Goal: Obtain resource: Download file/media

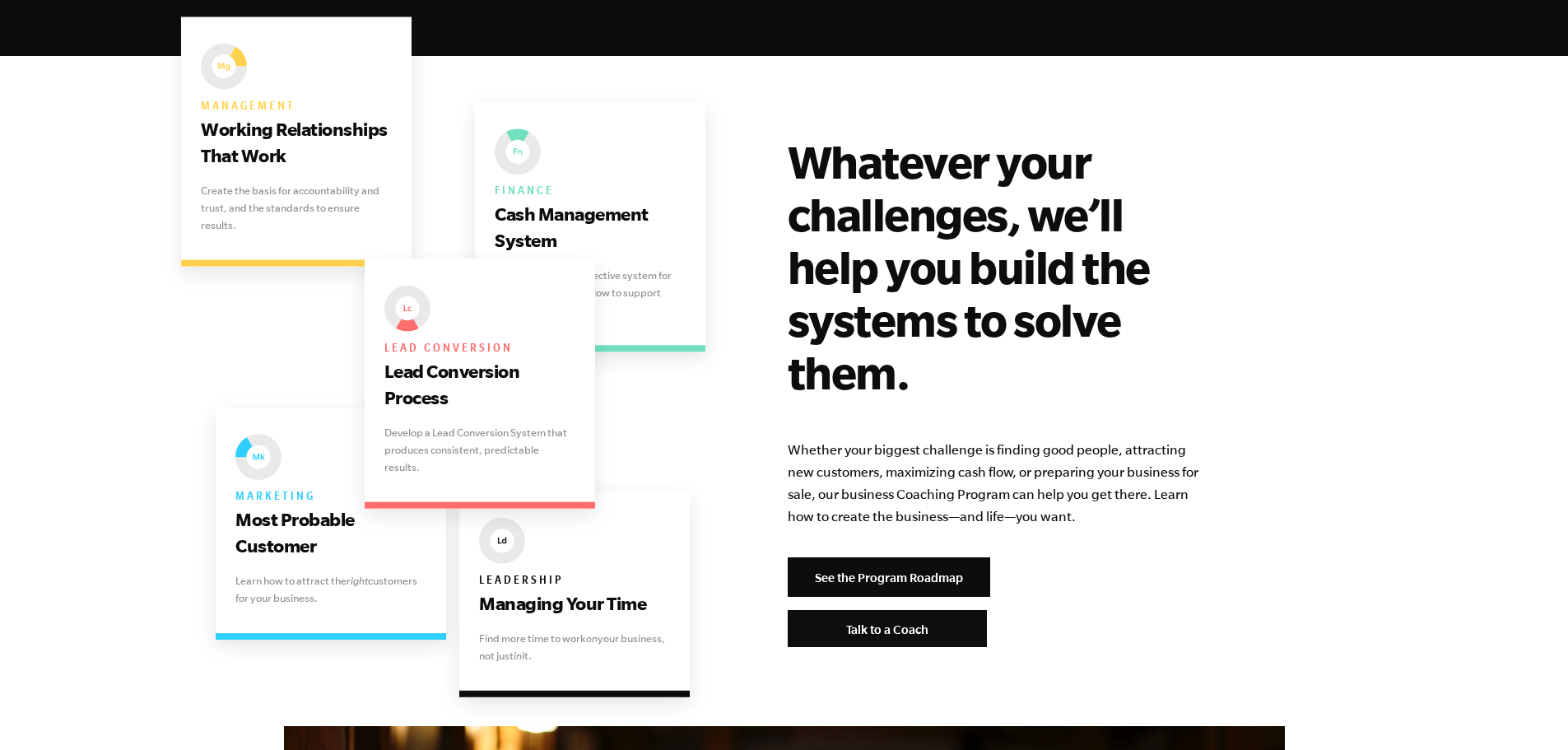
scroll to position [3457, 0]
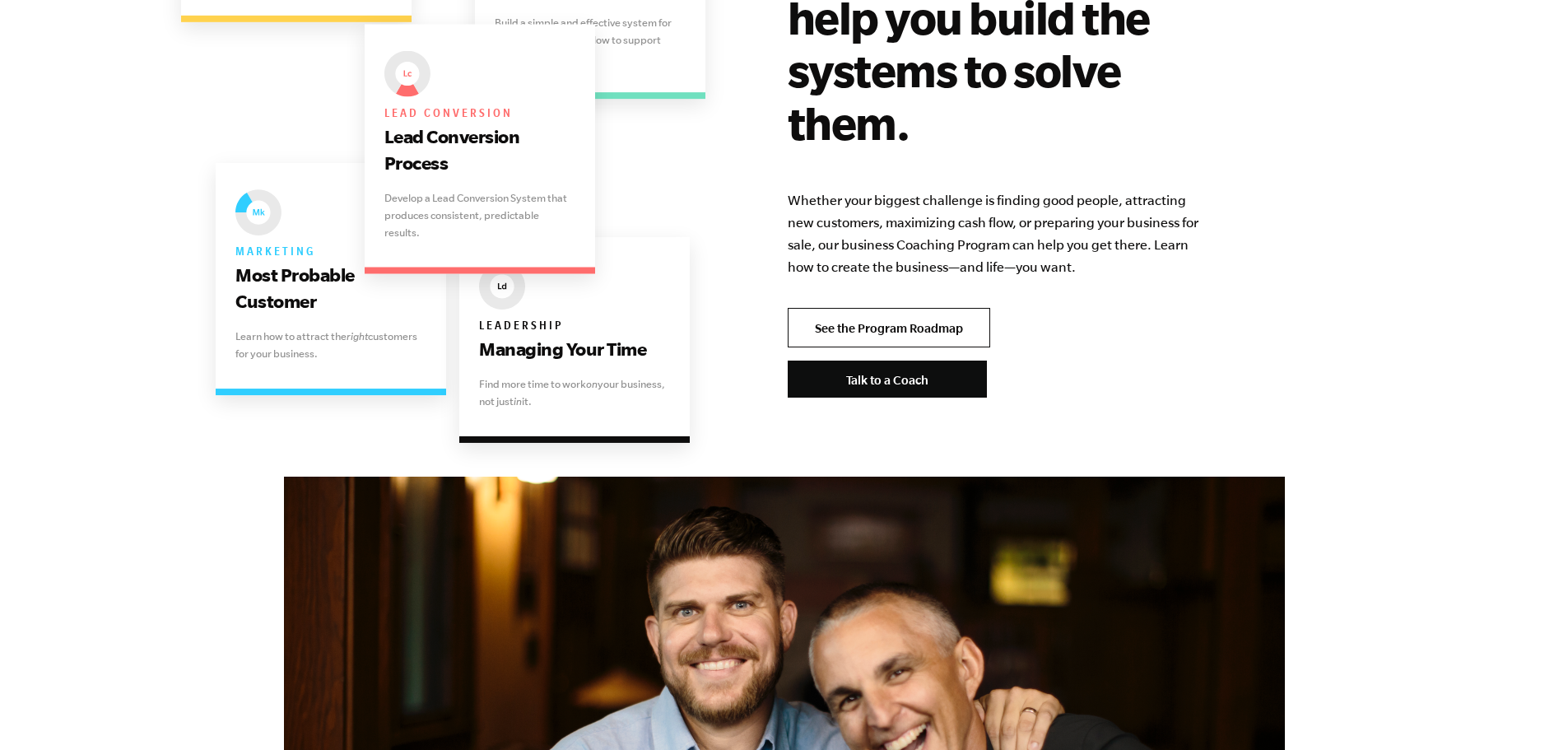
click at [831, 308] on link "See the Program Roadmap" at bounding box center [888, 328] width 203 height 40
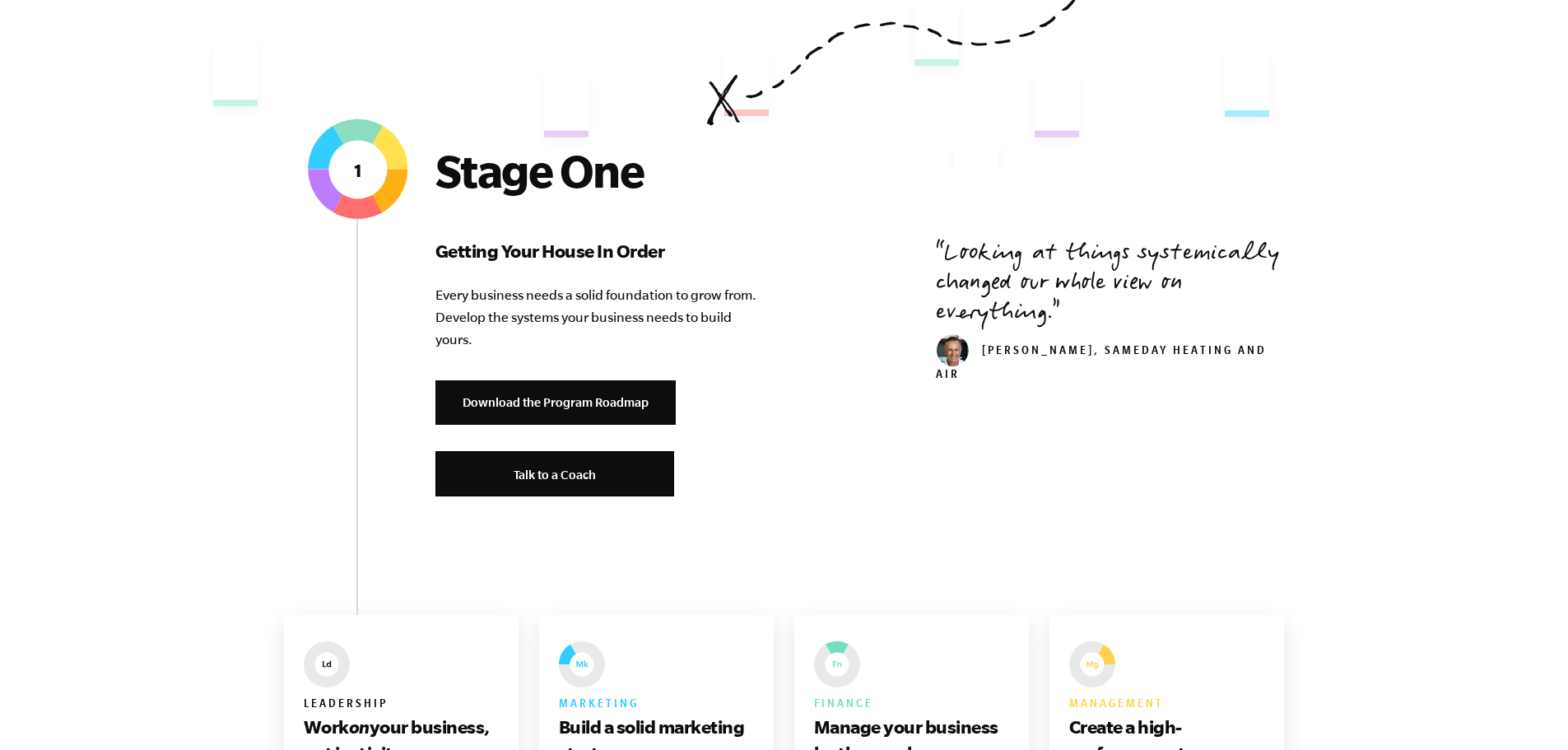
scroll to position [494, 0]
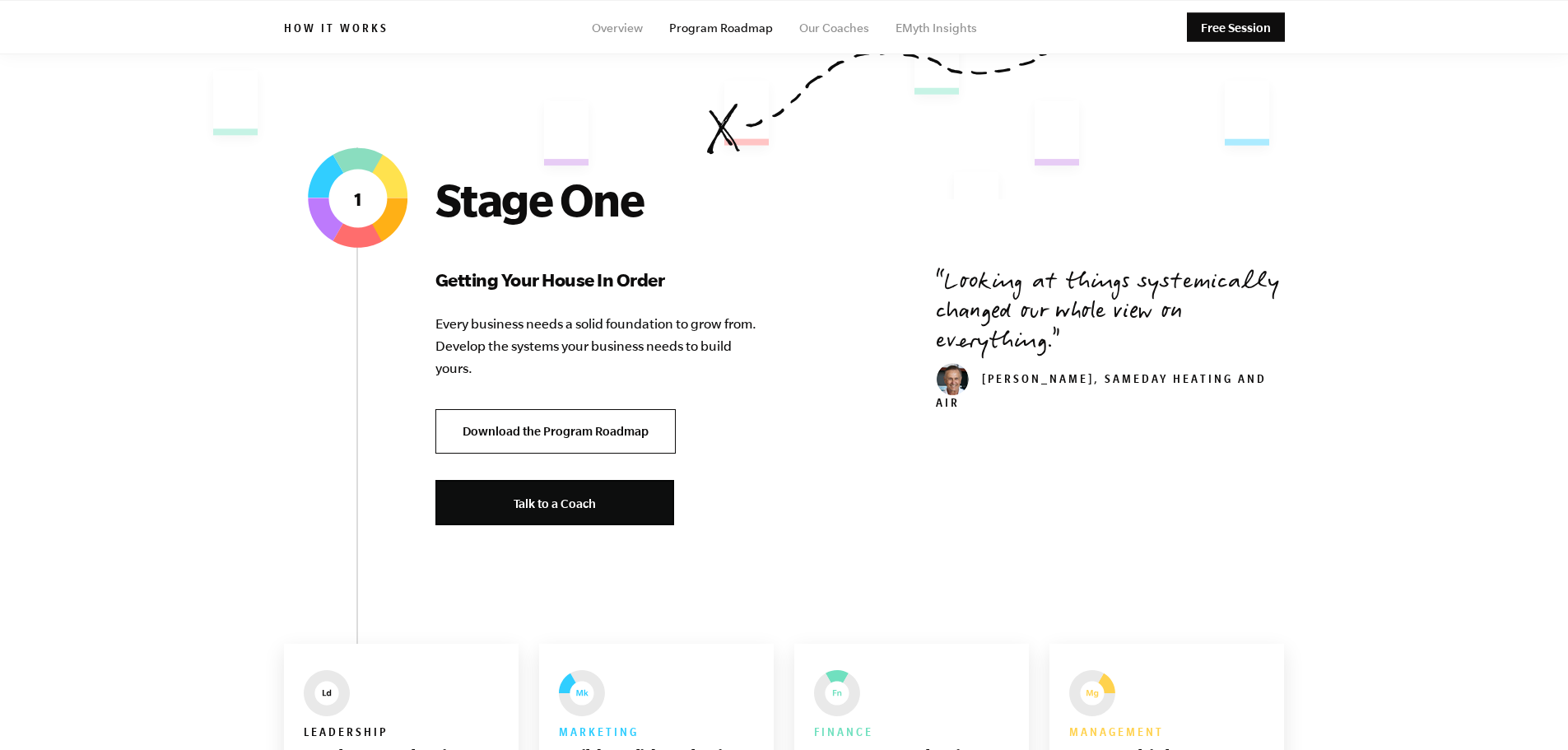
click at [548, 438] on link "Download the Program Roadmap" at bounding box center [555, 431] width 240 height 45
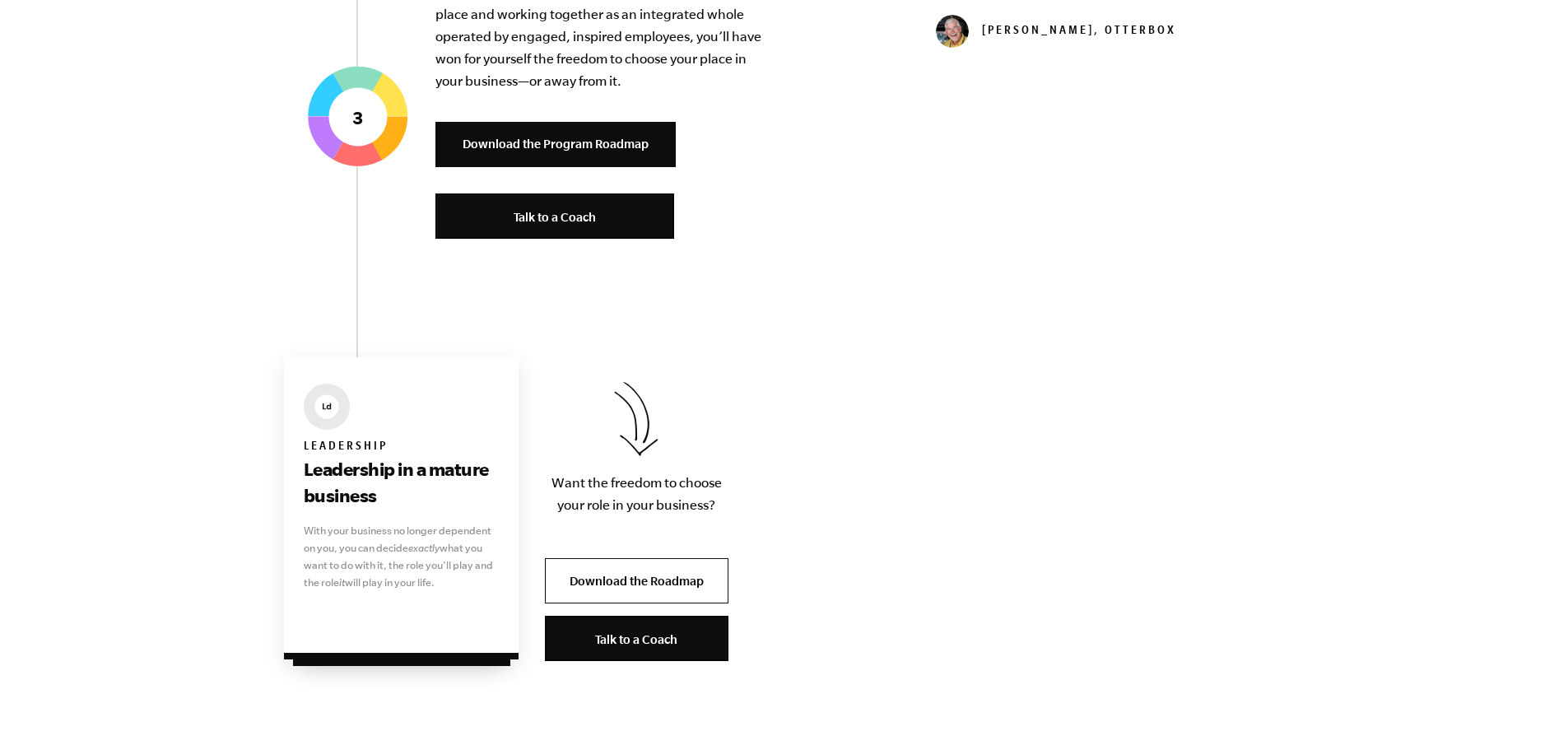
scroll to position [3457, 0]
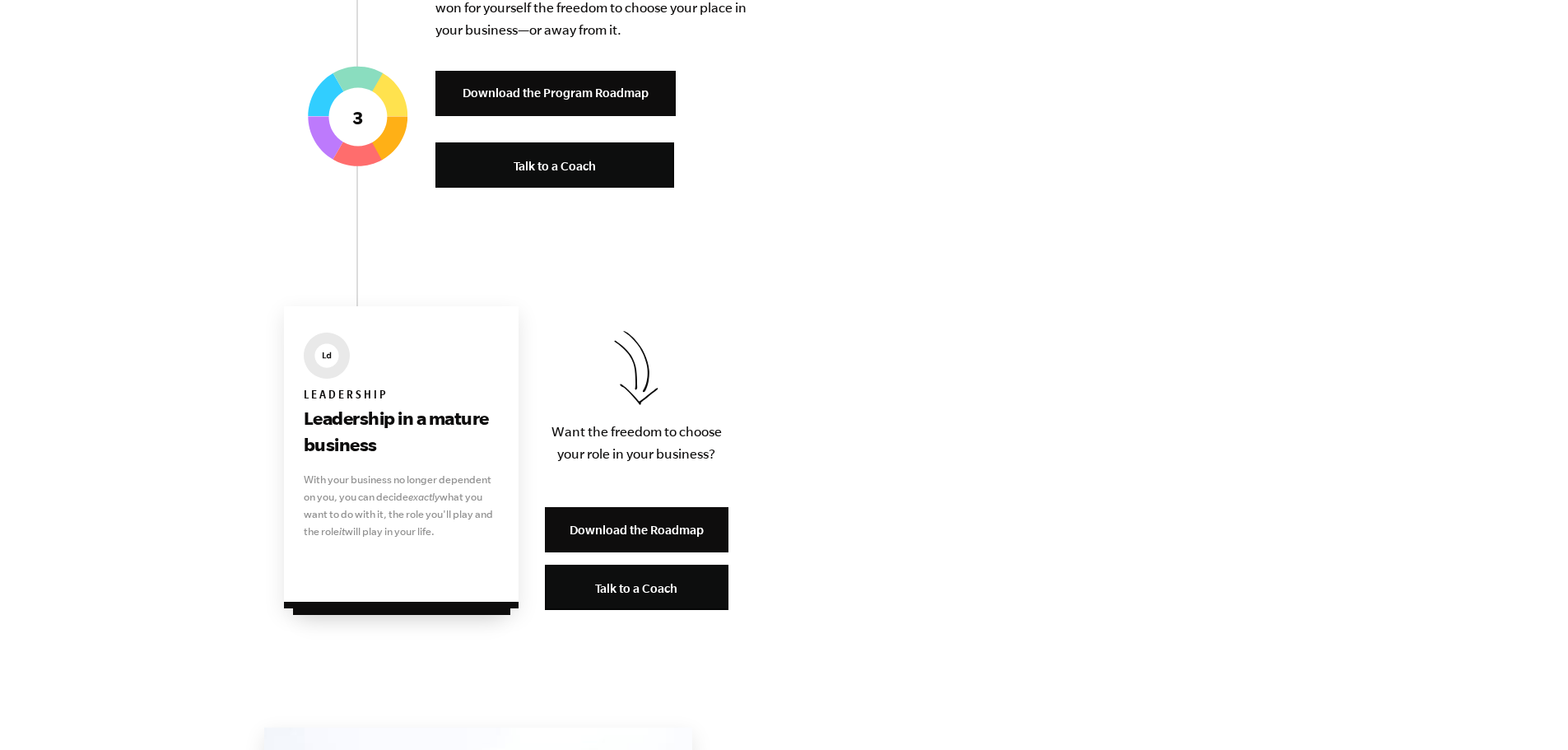
click at [636, 538] on link "Download the Roadmap" at bounding box center [636, 530] width 183 height 45
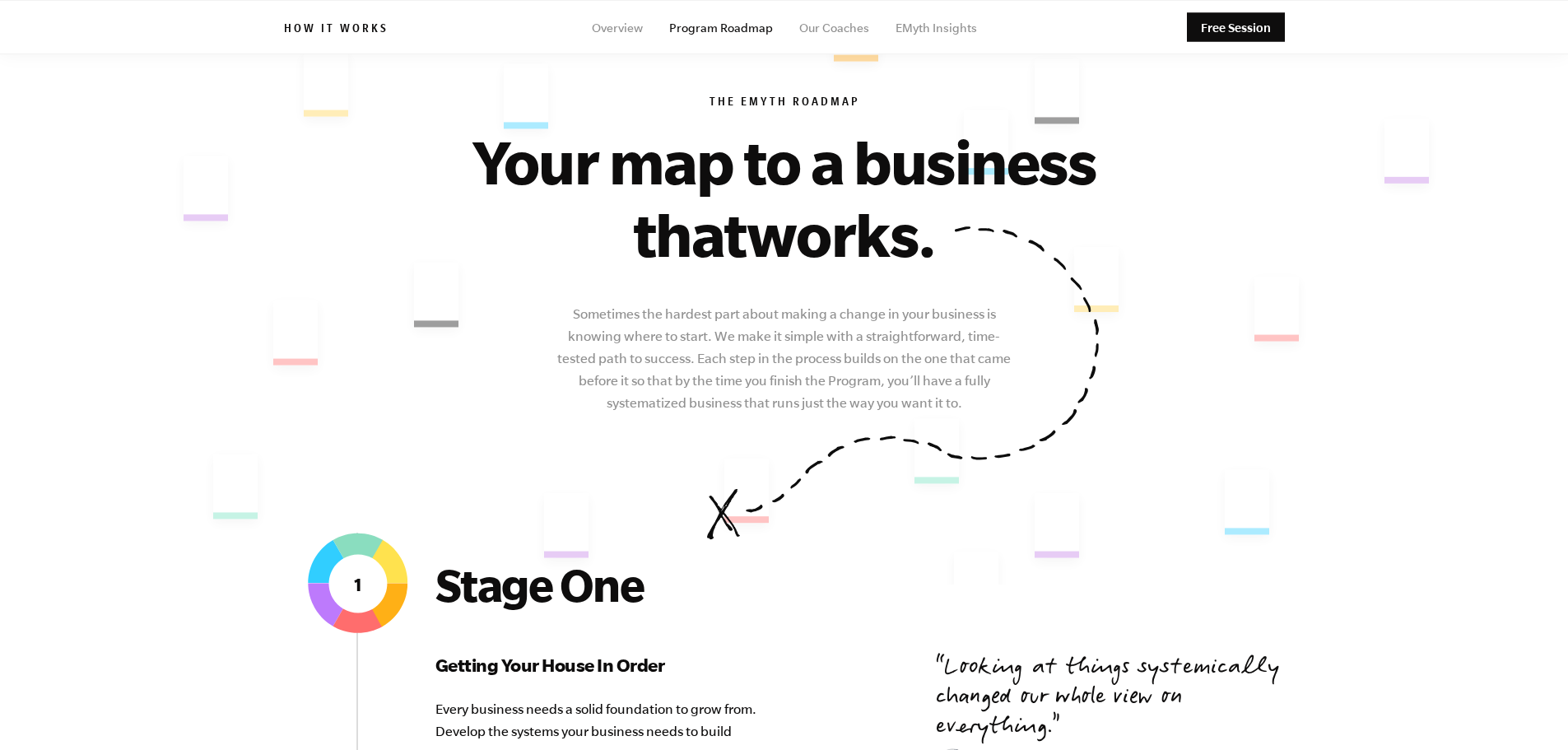
scroll to position [0, 0]
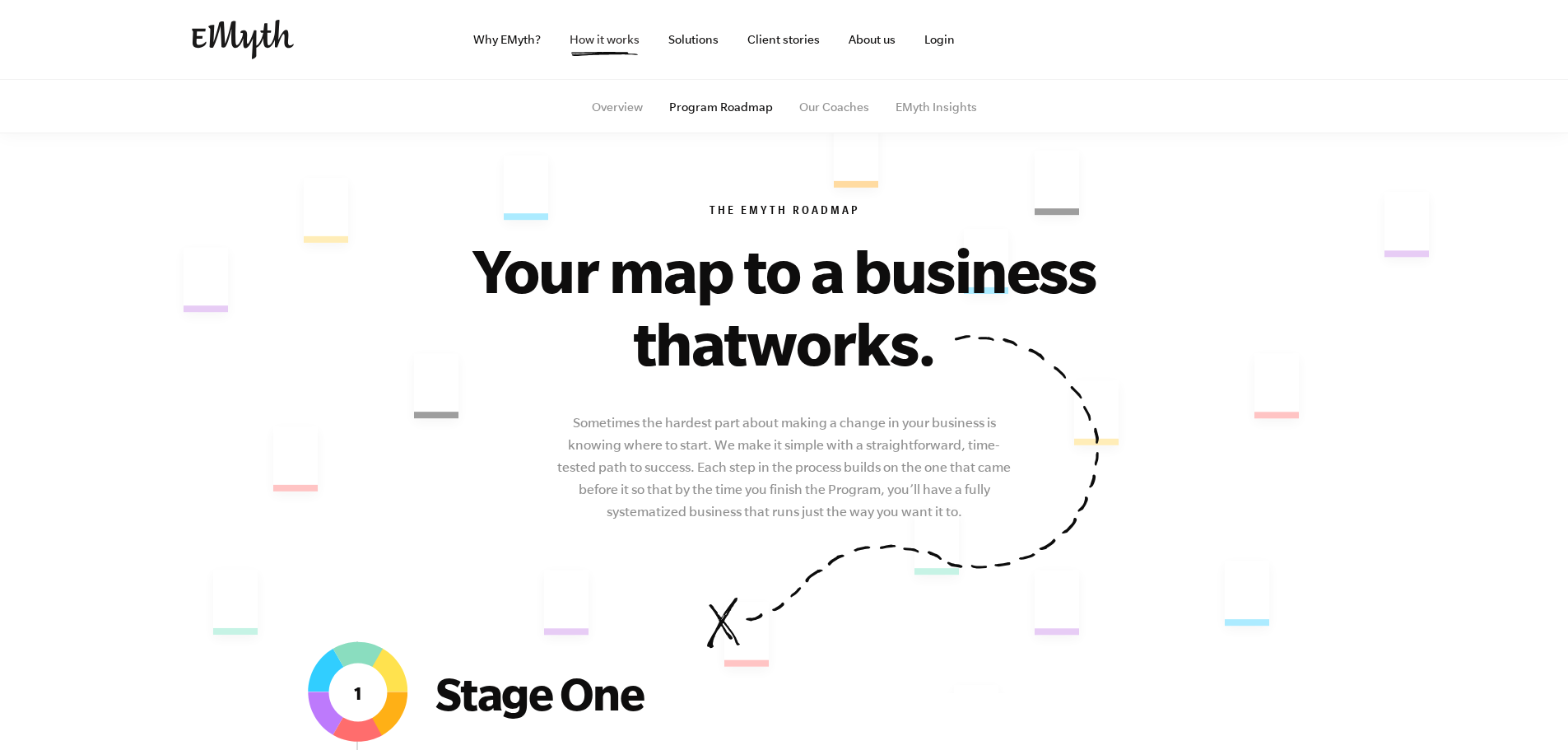
click at [585, 42] on link "How it works" at bounding box center [604, 39] width 97 height 79
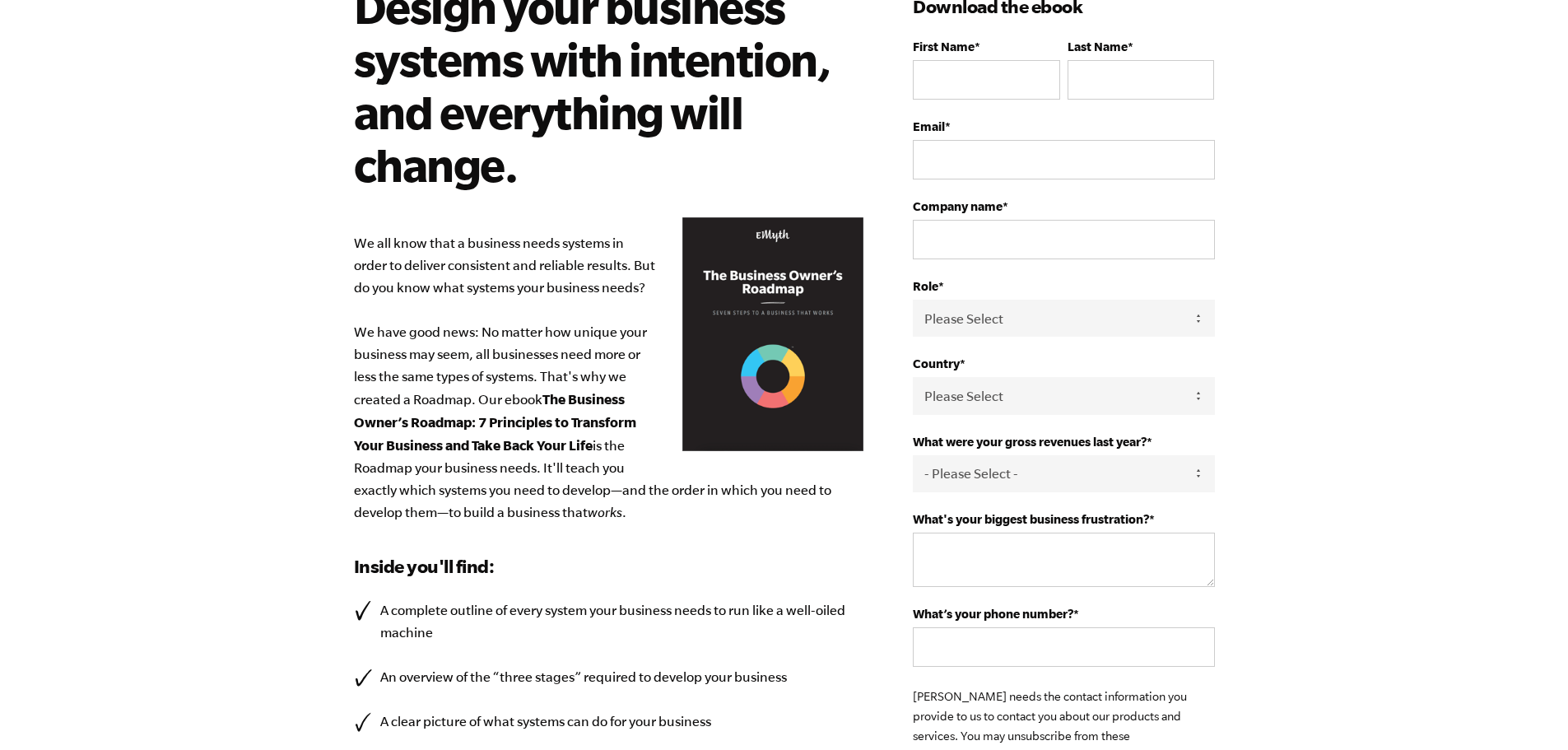
scroll to position [97, 0]
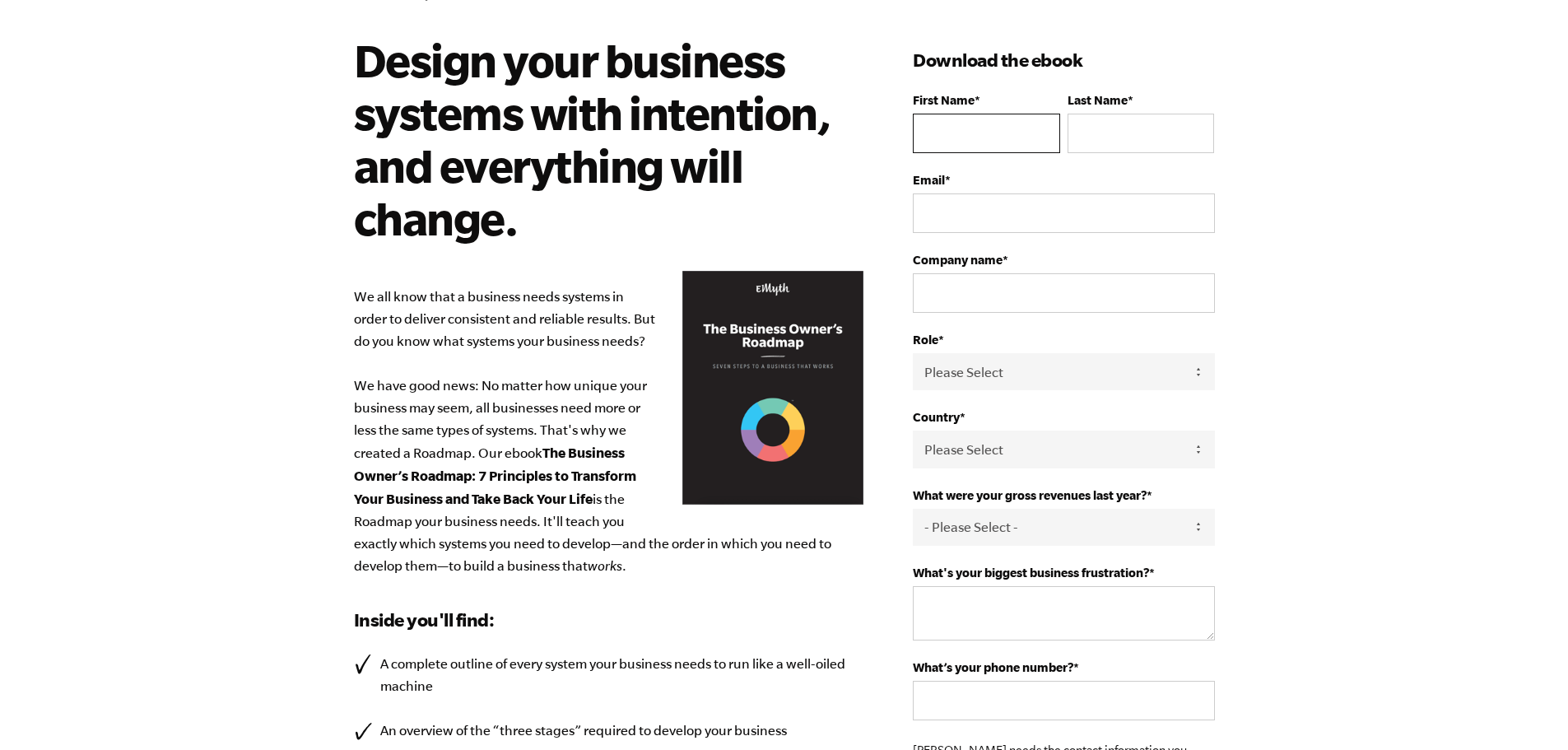
click at [1008, 114] on input "First Name *" at bounding box center [985, 133] width 146 height 40
type input "Brooke"
type input "Thrasher"
type input "loganbrooke00@gmail.com"
select select "[GEOGRAPHIC_DATA]"
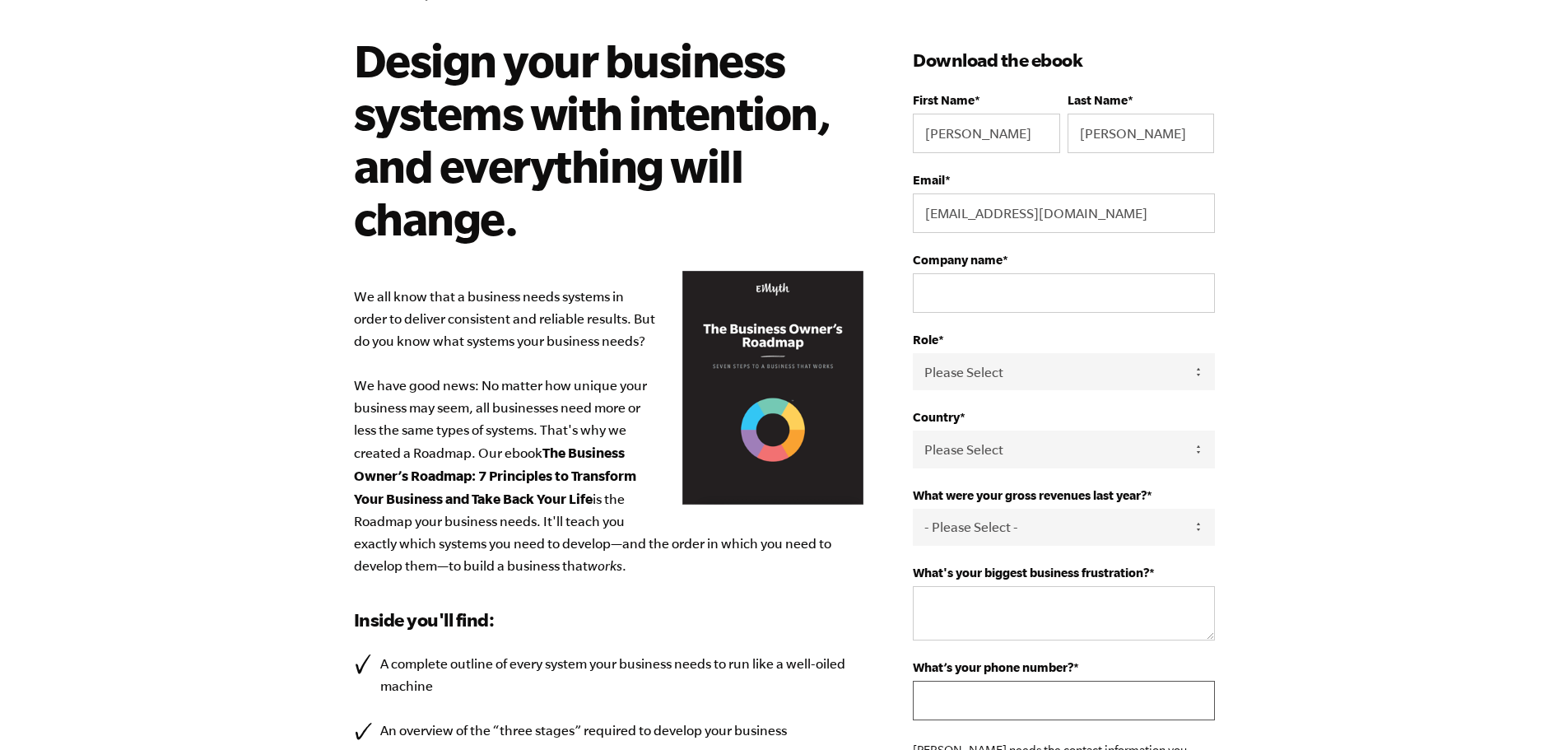
type input "16628712822"
drag, startPoint x: 1120, startPoint y: 206, endPoint x: 823, endPoint y: 205, distance: 297.0
click at [820, 209] on div "Design your business systems with intention, and everything will change. We all…" at bounding box center [784, 552] width 900 height 1037
type input "brooke@medplus.care"
click at [1067, 279] on input "Company name *" at bounding box center [1063, 293] width 301 height 40
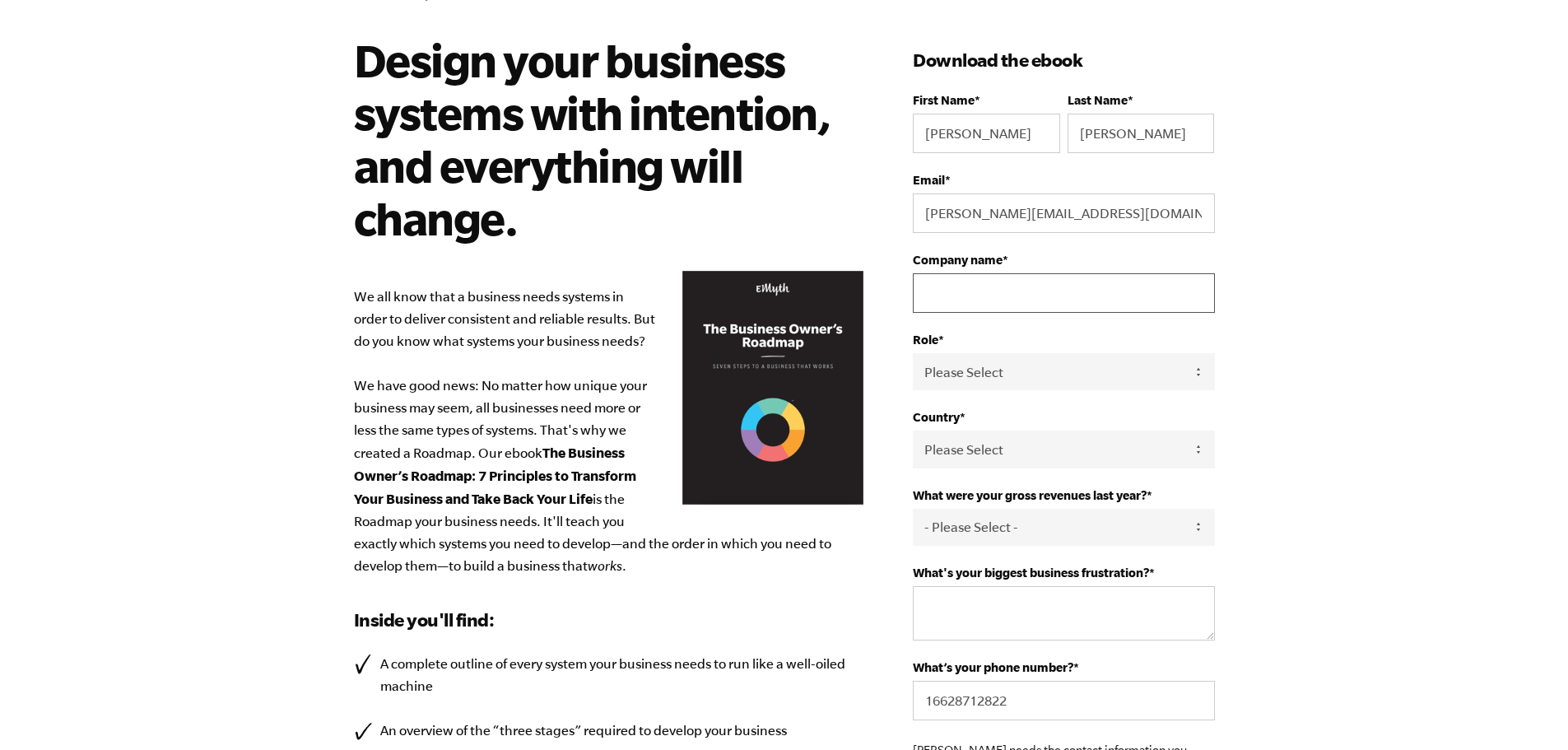
type input "MedPlus"
click at [1100, 364] on select "Please Select Owner Partner / Co-Owner Executive Employee / Other" at bounding box center [1063, 372] width 301 height 37
click at [913, 353] on select "Please Select Owner Partner / Co-Owner Executive Employee / Other" at bounding box center [1063, 372] width 301 height 37
click at [1112, 372] on select "Please Select Owner Partner / Co-Owner Executive Employee / Other" at bounding box center [1063, 372] width 301 height 37
select select "Employee / Other"
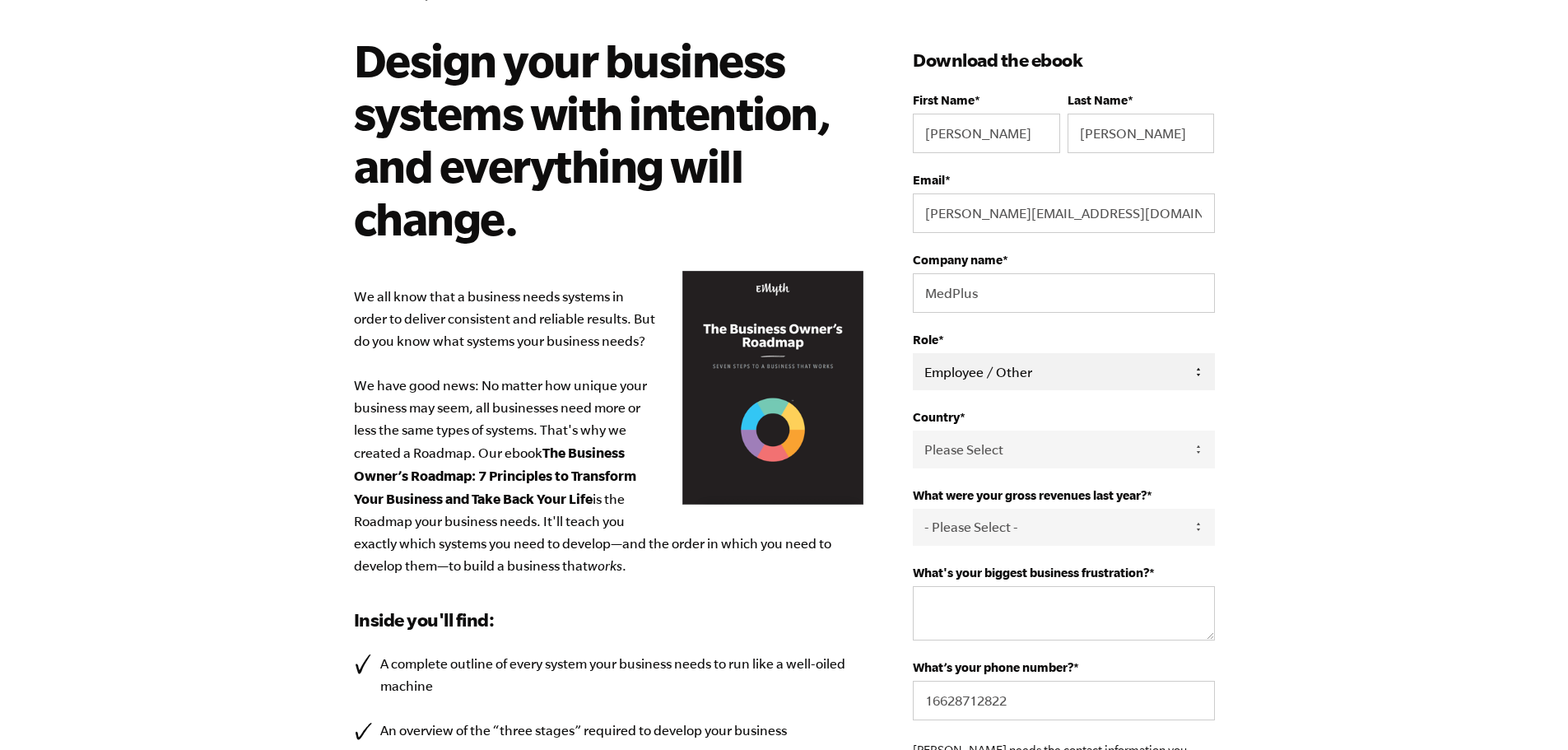
click at [913, 353] on select "Please Select Owner Partner / Co-Owner Executive Employee / Other" at bounding box center [1063, 372] width 301 height 37
click at [1074, 459] on select "Please Select United States Afghanistan Åland Islands Albania Algeria American …" at bounding box center [1063, 449] width 301 height 37
drag, startPoint x: 1283, startPoint y: 469, endPoint x: 1262, endPoint y: 477, distance: 22.5
click at [1283, 469] on body "Design your business systems with intention, and everything will change. We all…" at bounding box center [784, 278] width 1568 height 750
click at [1097, 512] on select "- Please Select - 0-75K 76-150K 151-275K 276-500K 501-750K 751-1M 1-2.5M 2.5-5M…" at bounding box center [1063, 527] width 301 height 37
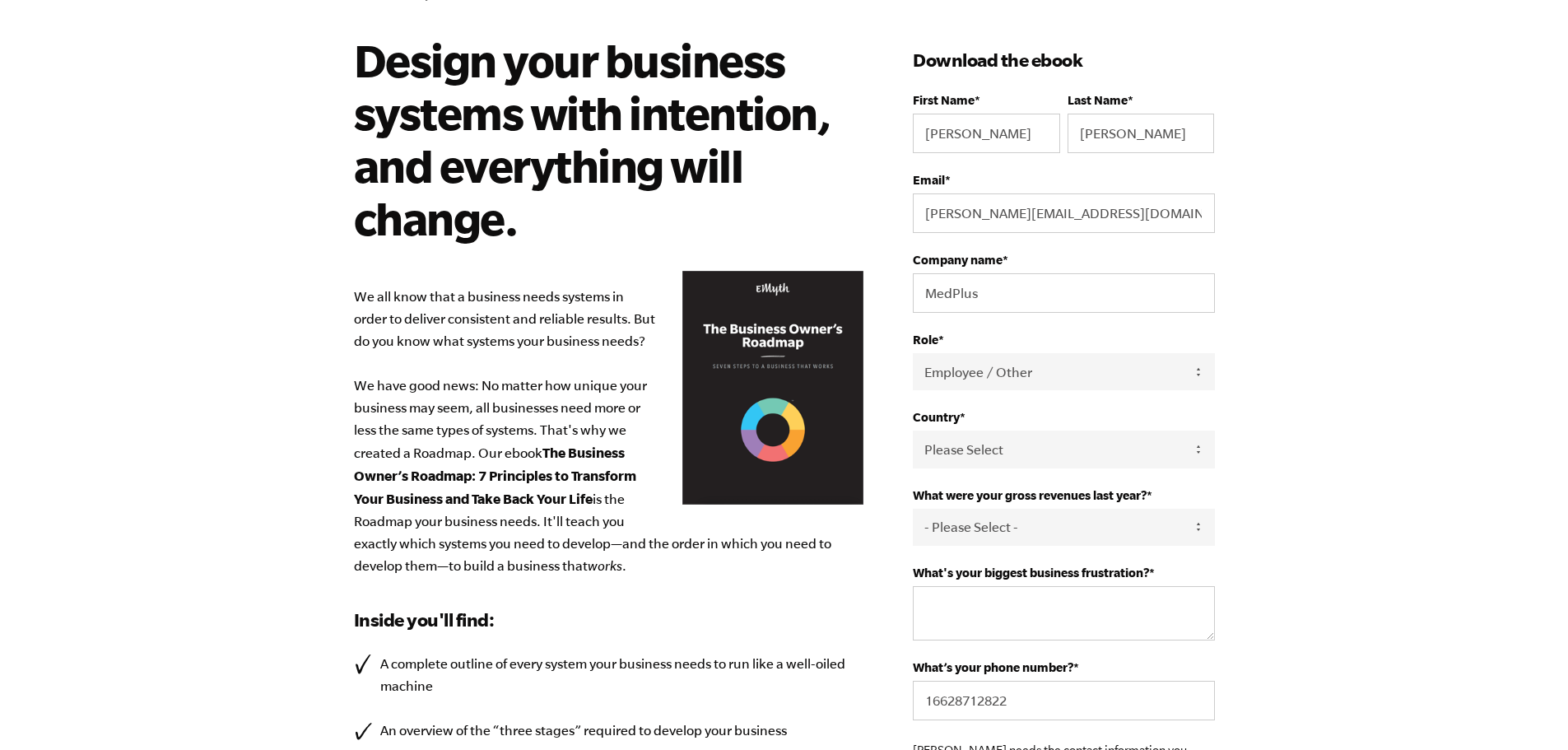
click at [1331, 507] on body "Design your business systems with intention, and everything will change. We all…" at bounding box center [784, 278] width 1568 height 750
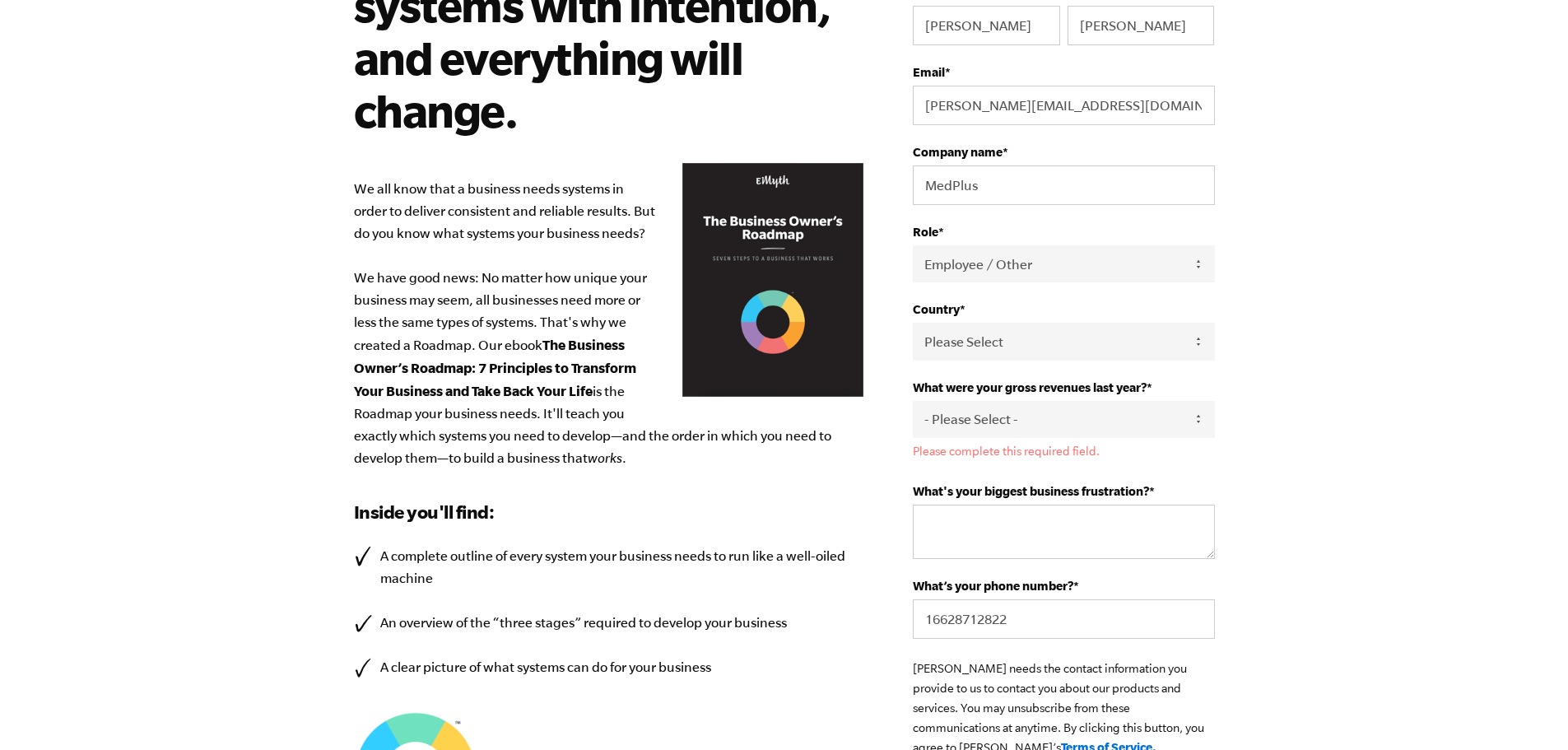
scroll to position [344, 0]
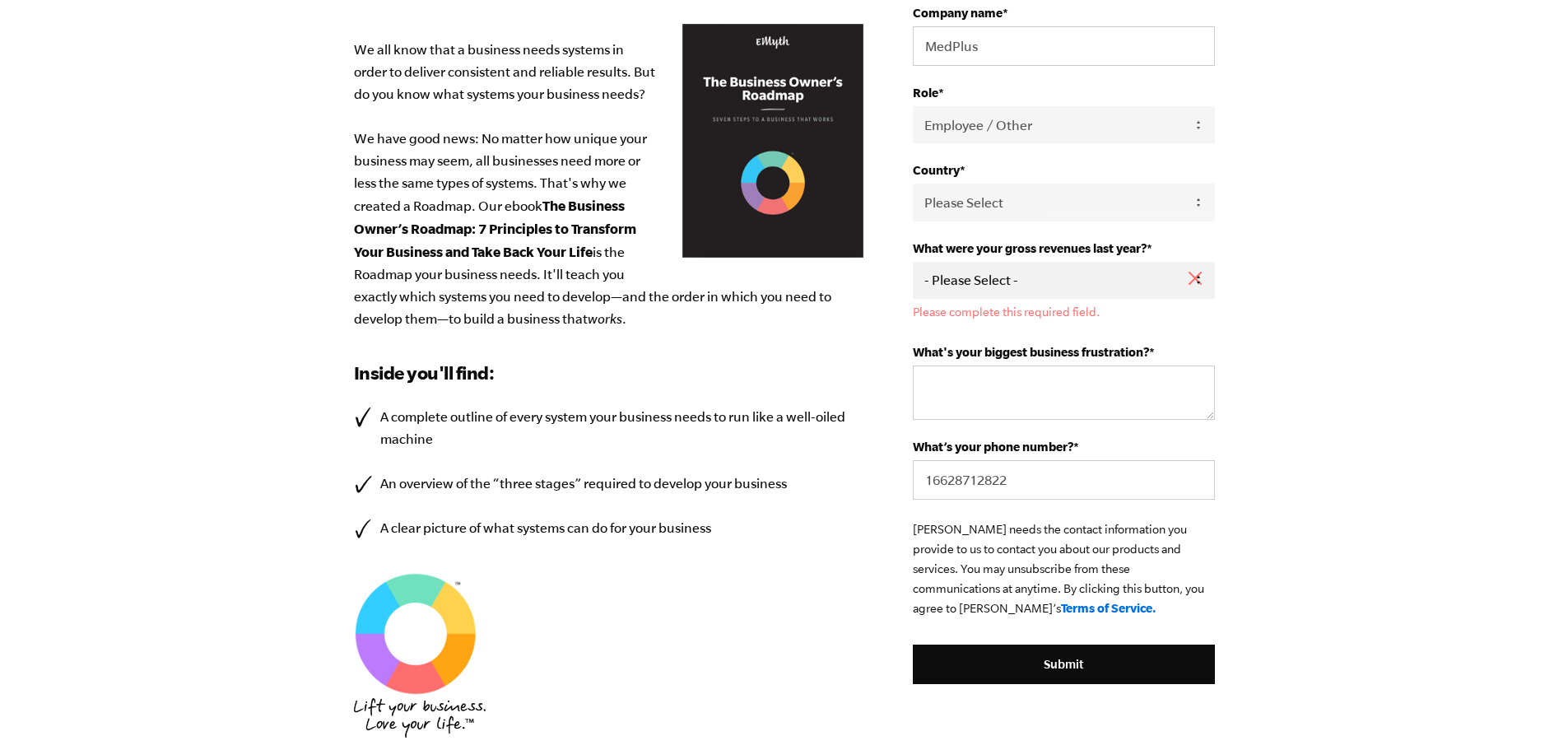
click at [1105, 271] on select "- Please Select - 0-75K 76-150K 151-275K 276-500K 501-750K 751-1M 1-2.5M 2.5-5M…" at bounding box center [1063, 281] width 301 height 37
click at [1167, 274] on select "- Please Select - 0-75K 76-150K 151-275K 276-500K 501-750K 751-1M 1-2.5M 2.5-5M…" at bounding box center [1063, 281] width 301 height 37
click at [1313, 339] on body "Design your business systems with intention, and everything will change. We all…" at bounding box center [784, 31] width 1568 height 750
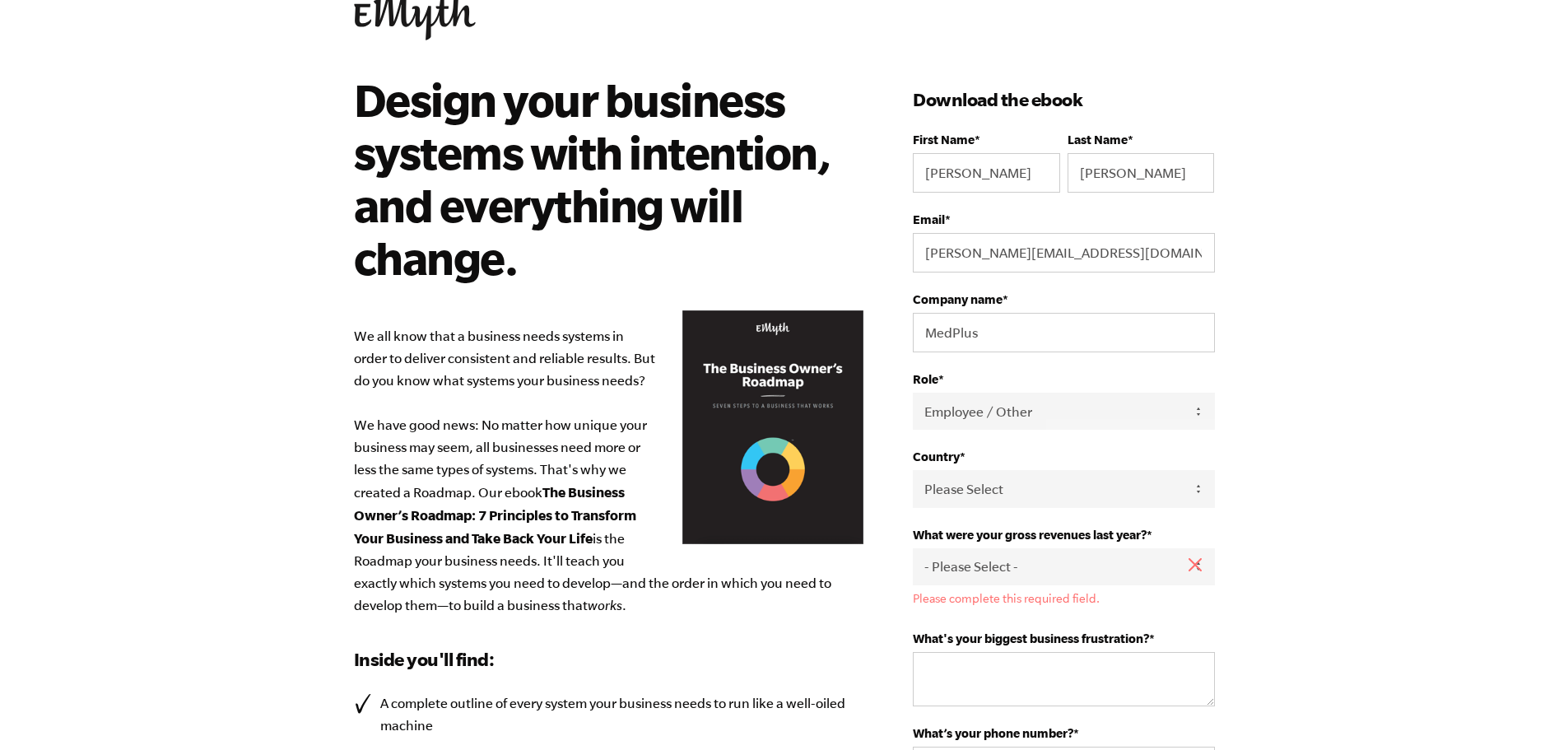
scroll to position [0, 0]
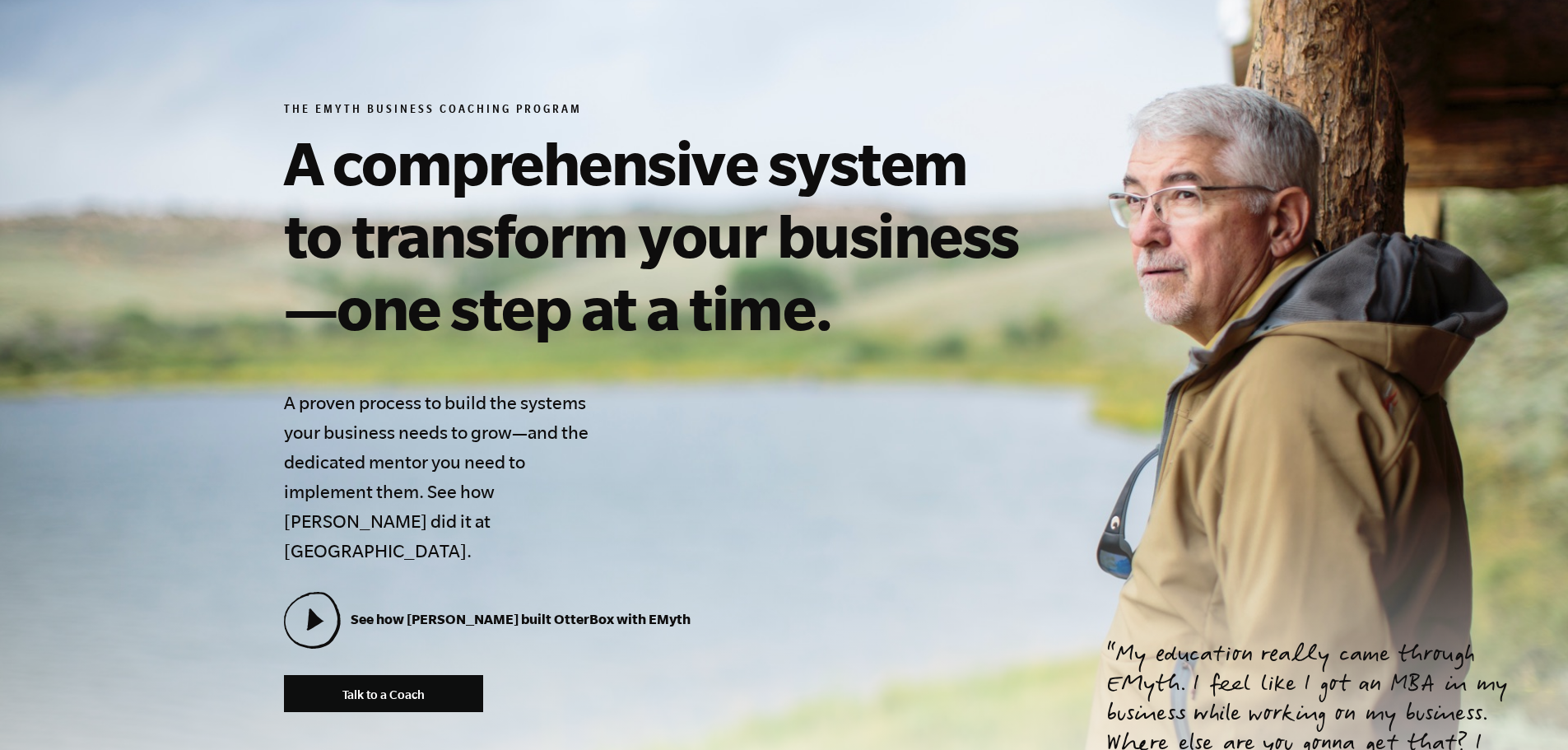
scroll to position [329, 0]
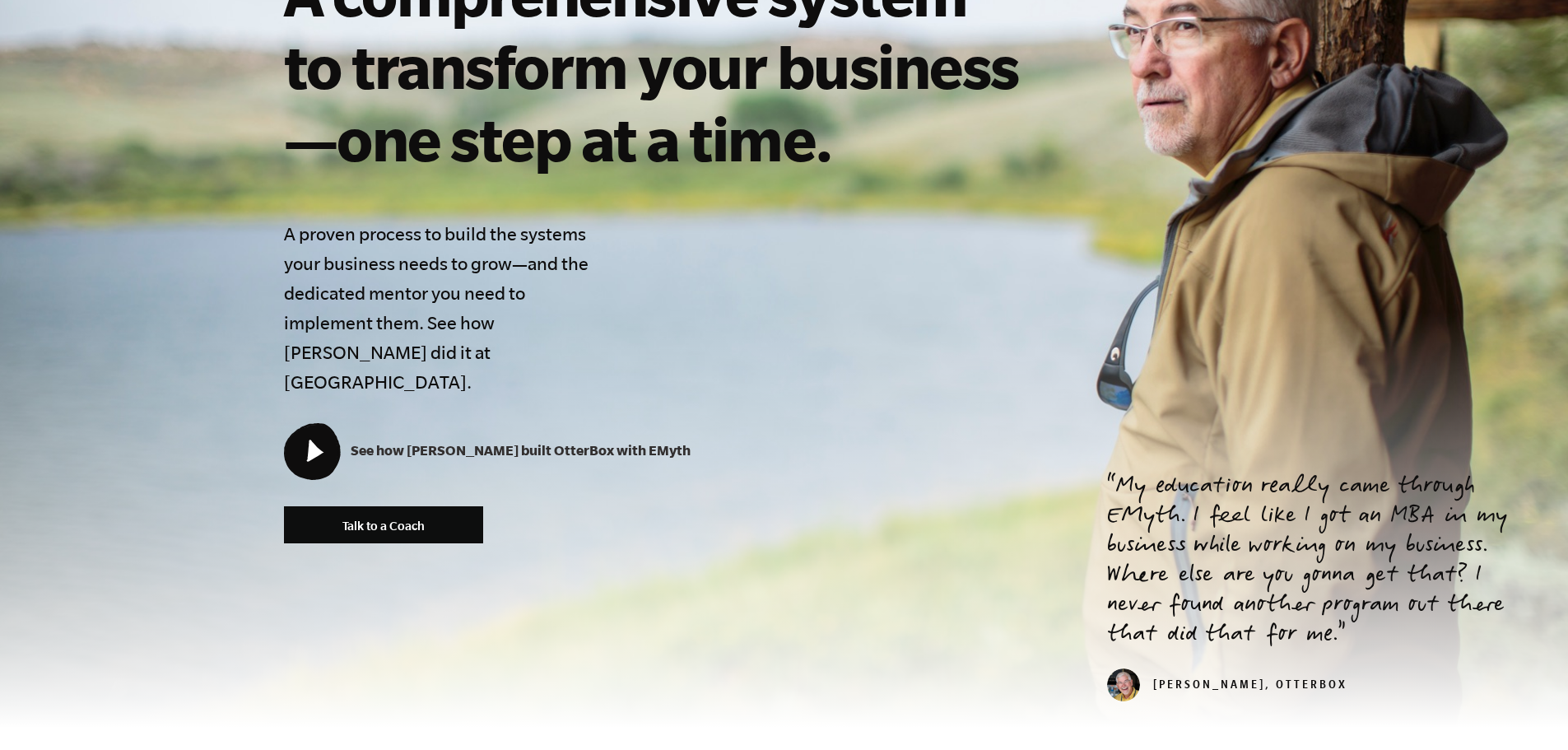
click at [313, 439] on icon at bounding box center [315, 450] width 18 height 22
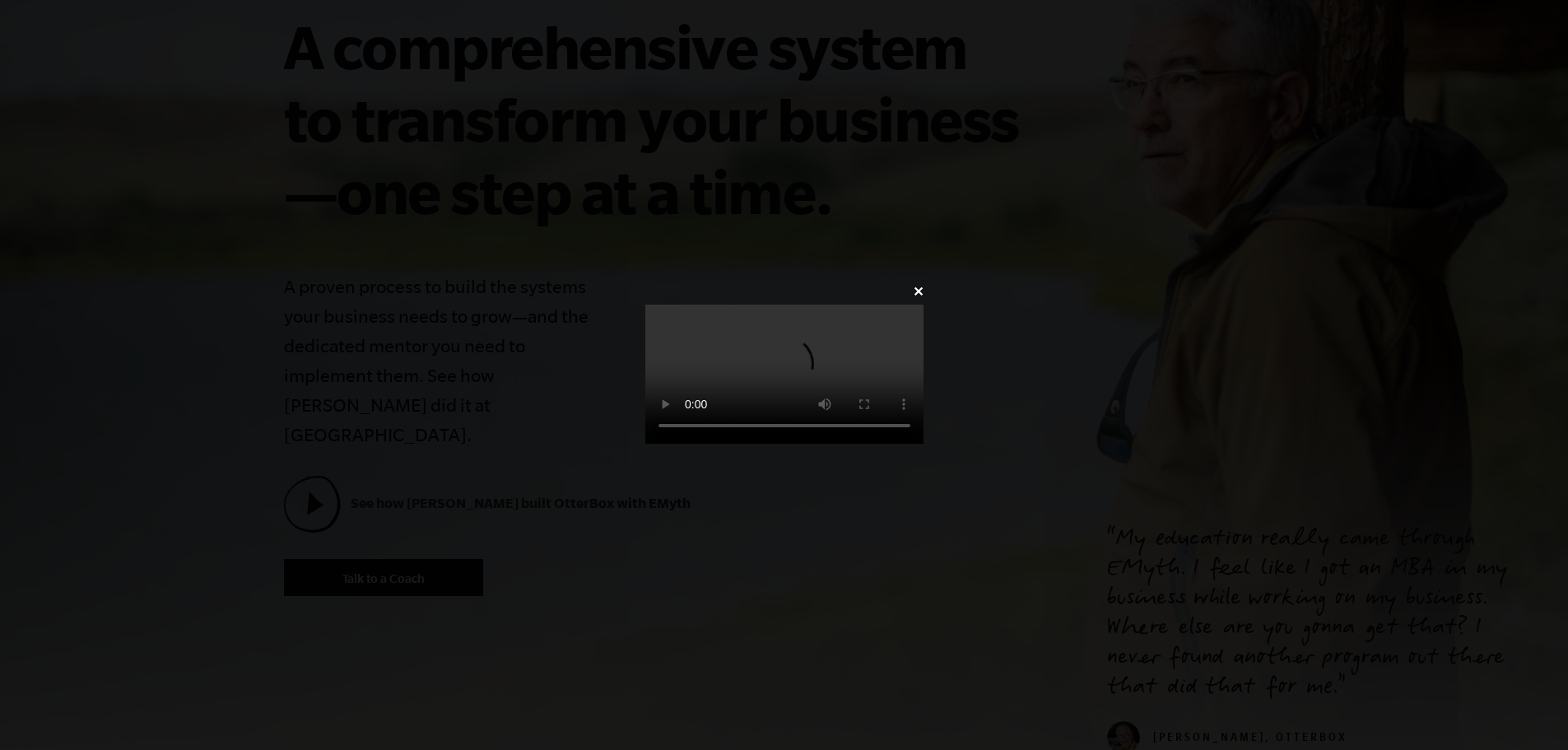
scroll to position [247, 0]
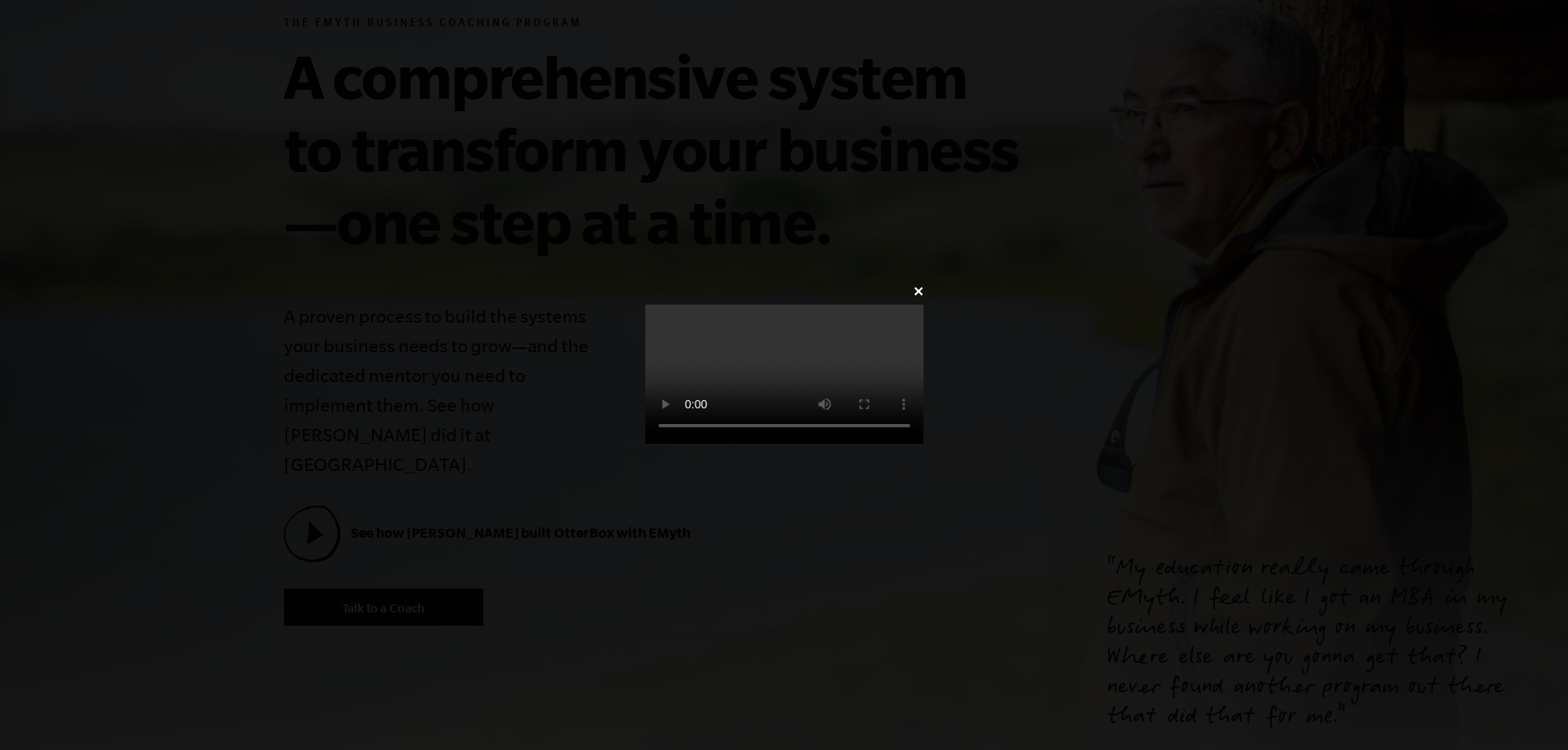
click at [722, 444] on video at bounding box center [784, 374] width 278 height 139
click at [722, 444] on video at bounding box center [784, 374] width 278 height 139
